Goal: Task Accomplishment & Management: Use online tool/utility

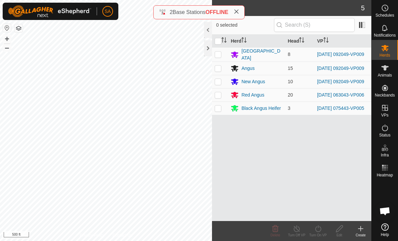
click at [204, 48] on div at bounding box center [208, 48] width 8 height 16
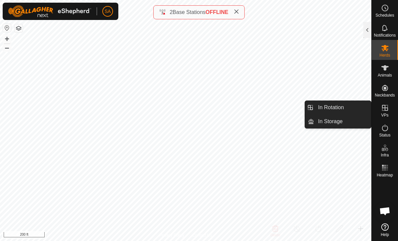
click at [333, 107] on span "In Rotation" at bounding box center [331, 108] width 26 height 8
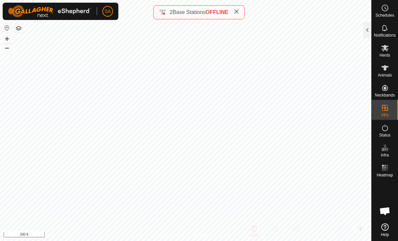
click at [366, 27] on div at bounding box center [367, 30] width 8 height 16
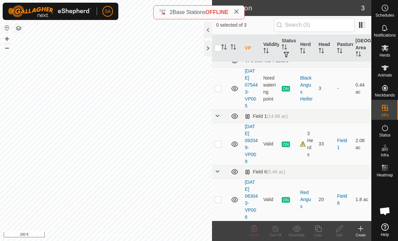
scroll to position [7, 0]
click at [220, 200] on p-checkbox at bounding box center [218, 199] width 7 height 5
checkbox input "true"
click at [322, 229] on copy-svg-icon at bounding box center [317, 229] width 21 height 8
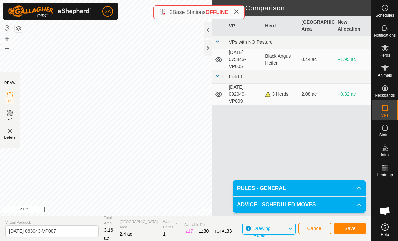
click at [214, 151] on div "VP Herd Grazing Area New Allocation VPs with NO Pasture [DATE] 075443-VP005 Bla…" at bounding box center [291, 116] width 159 height 200
click at [207, 37] on div at bounding box center [208, 30] width 8 height 16
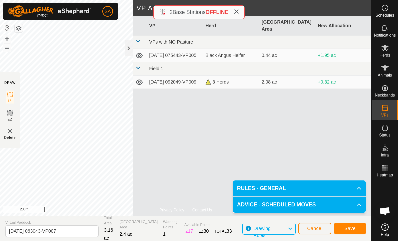
click at [127, 50] on div at bounding box center [129, 48] width 8 height 16
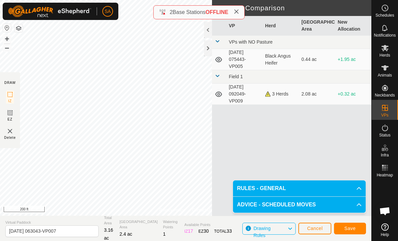
click at [205, 46] on div at bounding box center [208, 48] width 8 height 16
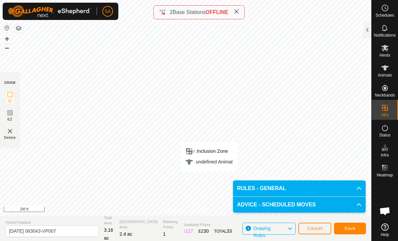
click at [228, 150] on div "Type: Inclusion Zone" at bounding box center [208, 151] width 47 height 8
click at [353, 226] on span "Save" at bounding box center [349, 228] width 11 height 5
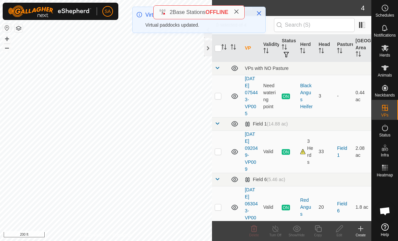
click at [219, 205] on p-checkbox at bounding box center [218, 207] width 7 height 5
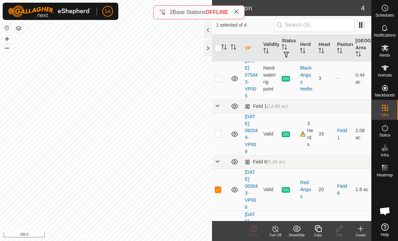
scroll to position [44, 0]
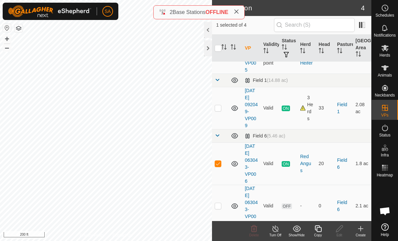
click at [214, 161] on td at bounding box center [220, 164] width 16 height 42
checkbox input "false"
click at [216, 210] on td at bounding box center [220, 206] width 16 height 42
checkbox input "true"
click at [318, 231] on icon at bounding box center [318, 229] width 8 height 8
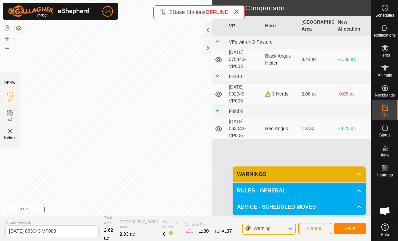
click at [354, 225] on button "Save" at bounding box center [350, 229] width 32 height 12
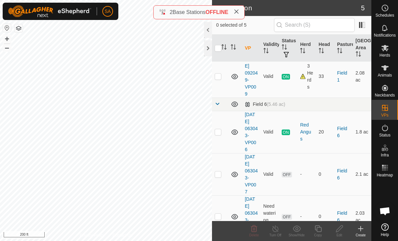
scroll to position [76, 0]
click at [220, 177] on td at bounding box center [220, 174] width 16 height 42
checkbox input "true"
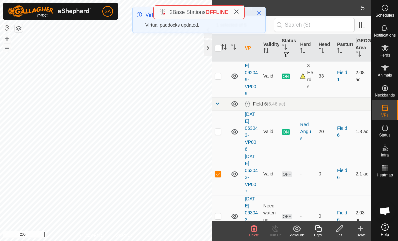
click at [340, 231] on icon at bounding box center [339, 229] width 8 height 8
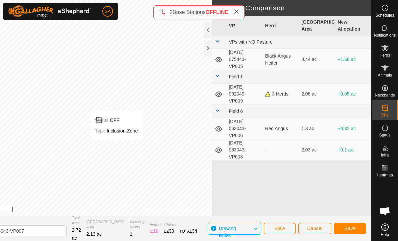
click at [349, 225] on button "Save" at bounding box center [350, 229] width 32 height 12
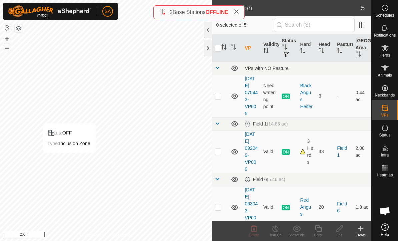
click at [77, 124] on div "Status: OFF Type: Inclusion Zone" at bounding box center [69, 138] width 53 height 29
click at [362, 228] on icon at bounding box center [361, 229] width 8 height 8
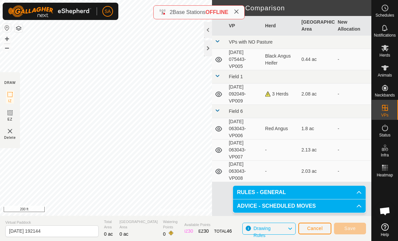
click at [209, 46] on div at bounding box center [208, 48] width 8 height 16
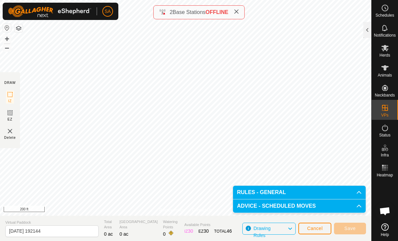
click at [366, 28] on div at bounding box center [367, 30] width 8 height 16
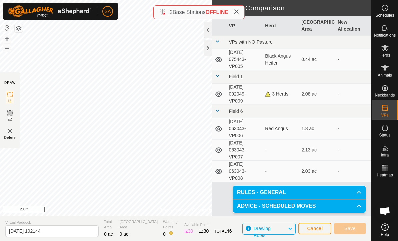
click at [207, 50] on div at bounding box center [208, 48] width 8 height 16
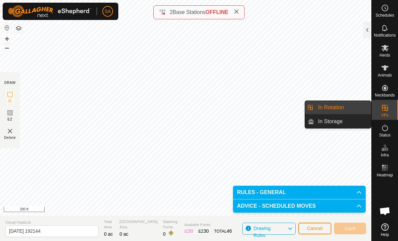
click at [351, 103] on link "In Rotation" at bounding box center [342, 107] width 57 height 13
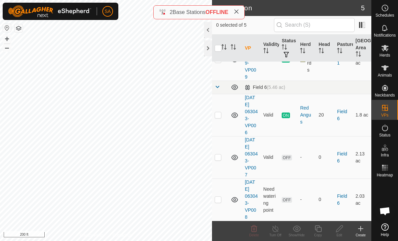
scroll to position [92, 0]
click at [221, 203] on td at bounding box center [220, 200] width 16 height 42
click at [219, 200] on p-checkbox at bounding box center [218, 199] width 7 height 5
checkbox input "false"
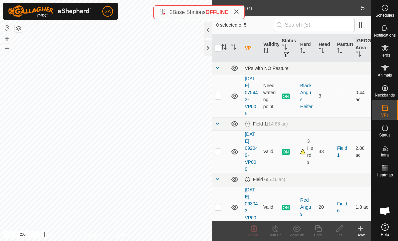
scroll to position [0, 0]
click at [222, 150] on td at bounding box center [220, 152] width 16 height 42
checkbox input "true"
click at [321, 230] on icon at bounding box center [318, 229] width 7 height 7
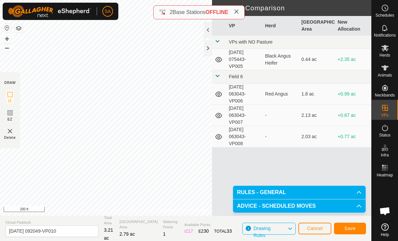
click at [352, 227] on span "Save" at bounding box center [349, 228] width 11 height 5
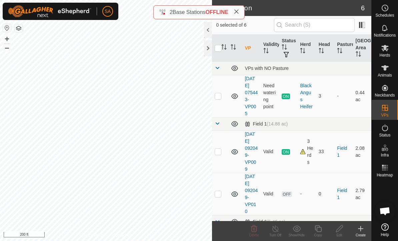
click at [220, 195] on p-checkbox at bounding box center [218, 193] width 7 height 5
checkbox input "true"
click at [325, 230] on copy-svg-icon at bounding box center [317, 229] width 21 height 8
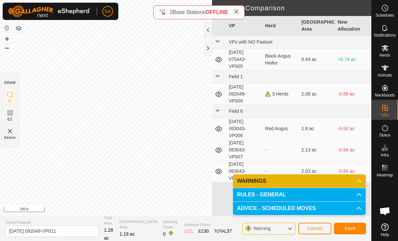
click at [351, 229] on span "Save" at bounding box center [349, 228] width 11 height 5
